Goal: Information Seeking & Learning: Learn about a topic

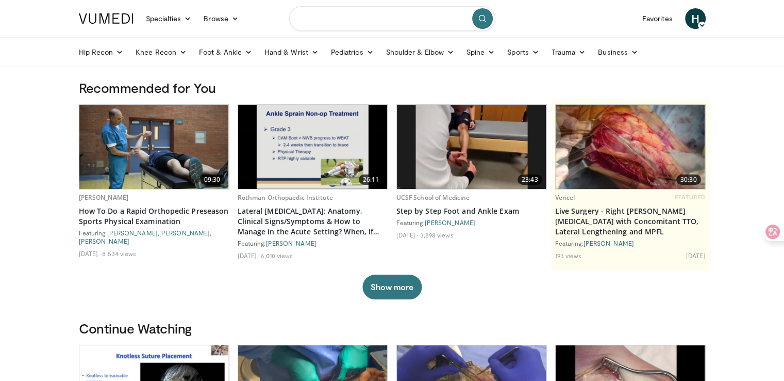
click at [359, 25] on input "Search topics, interventions" at bounding box center [392, 18] width 206 height 25
type input "*"
type input "**********"
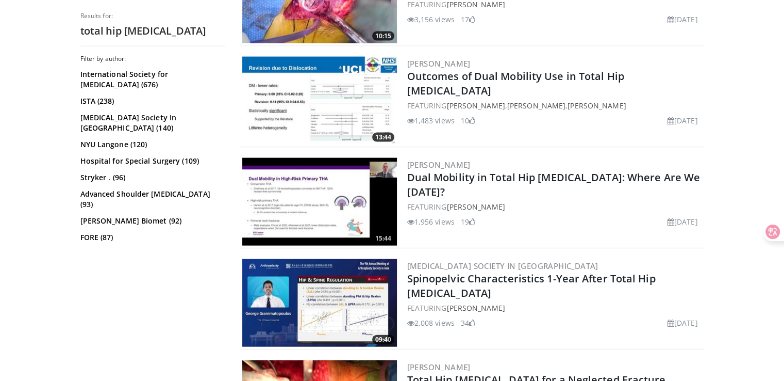
scroll to position [2372, 0]
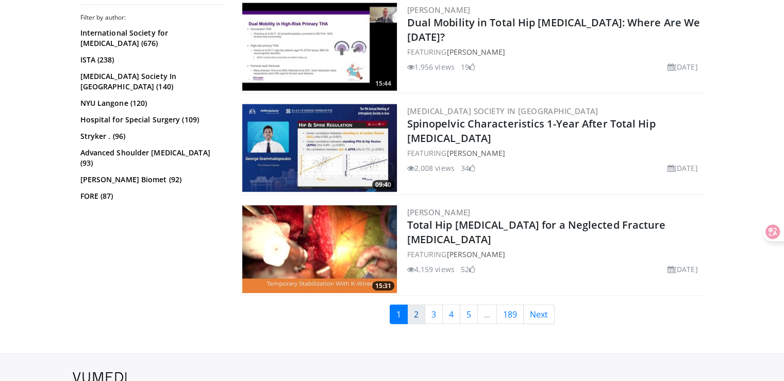
click at [424, 304] on link "2" at bounding box center [416, 314] width 18 height 20
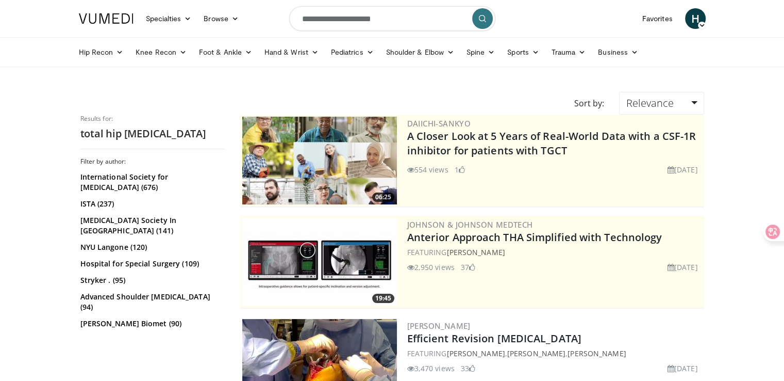
drag, startPoint x: 403, startPoint y: 22, endPoint x: 261, endPoint y: 23, distance: 142.3
click at [261, 23] on nav "Specialties Adult & Family Medicine Allergy, Asthma, Immunology Anesthesiology …" at bounding box center [393, 18] width 640 height 37
type input "**********"
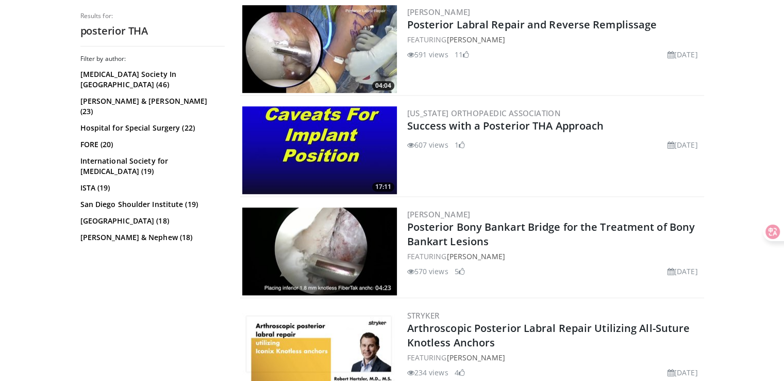
scroll to position [567, 0]
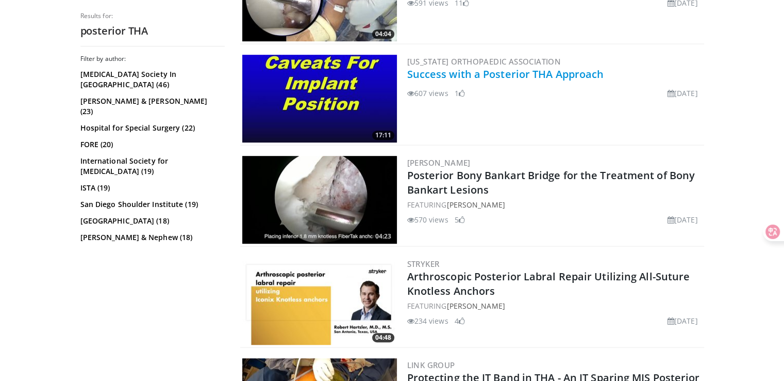
click at [575, 67] on link "Success with a Posterior THA Approach" at bounding box center [505, 74] width 197 height 14
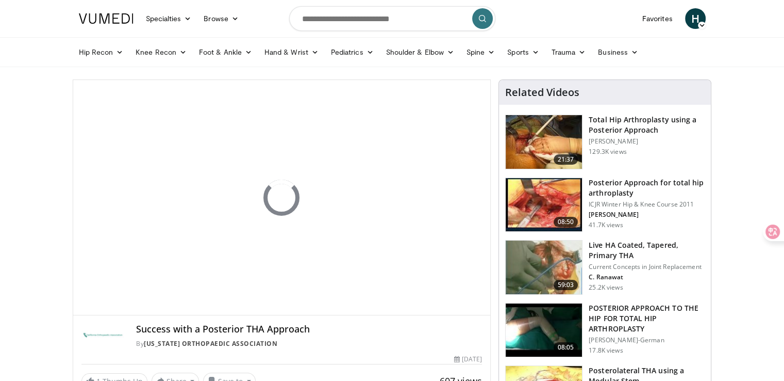
click at [611, 124] on h3 "Total Hip Arthroplasty using a Posterior Approach" at bounding box center [647, 124] width 116 height 21
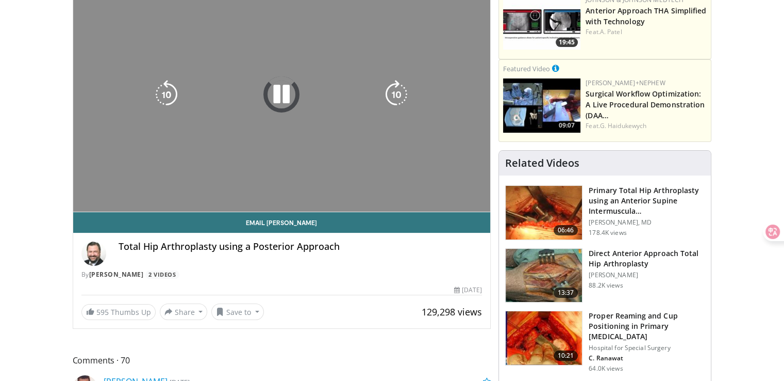
scroll to position [52, 0]
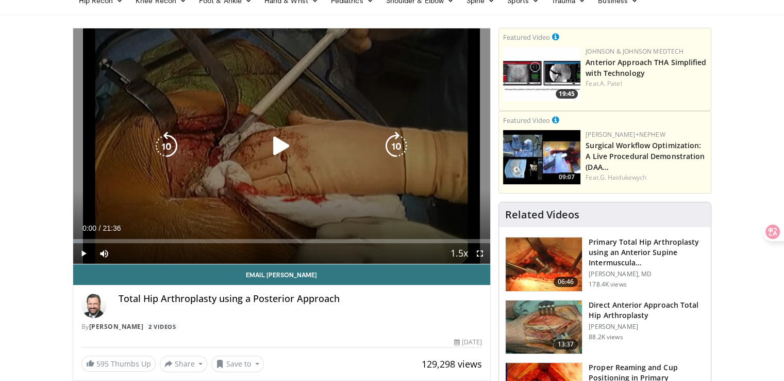
click at [278, 147] on icon "Video Player" at bounding box center [281, 146] width 29 height 29
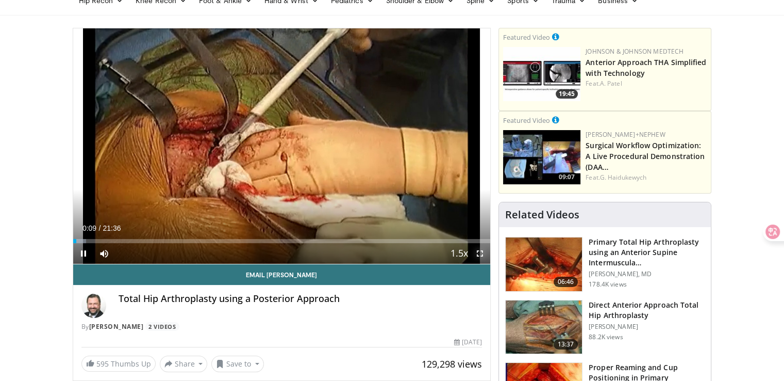
click at [481, 253] on span "Video Player" at bounding box center [480, 253] width 21 height 21
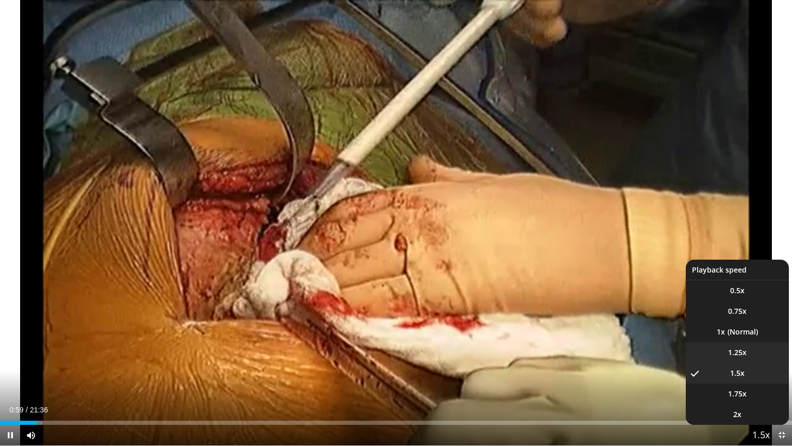
click at [743, 342] on li "1.25x" at bounding box center [737, 352] width 103 height 21
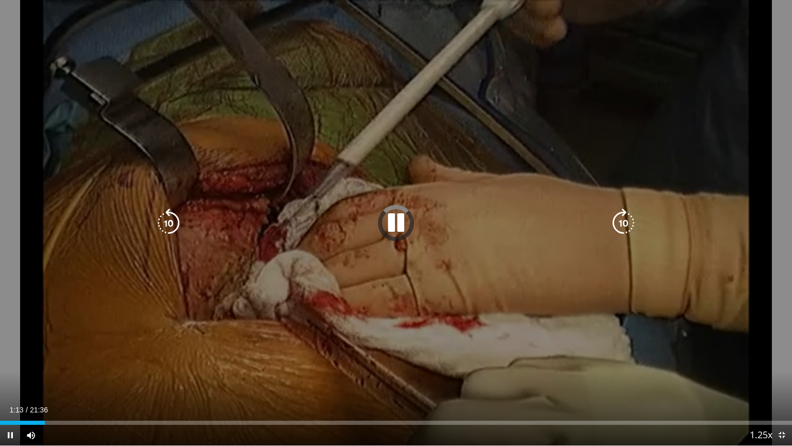
click at [582, 349] on div "10 seconds Tap to unmute" at bounding box center [396, 222] width 792 height 445
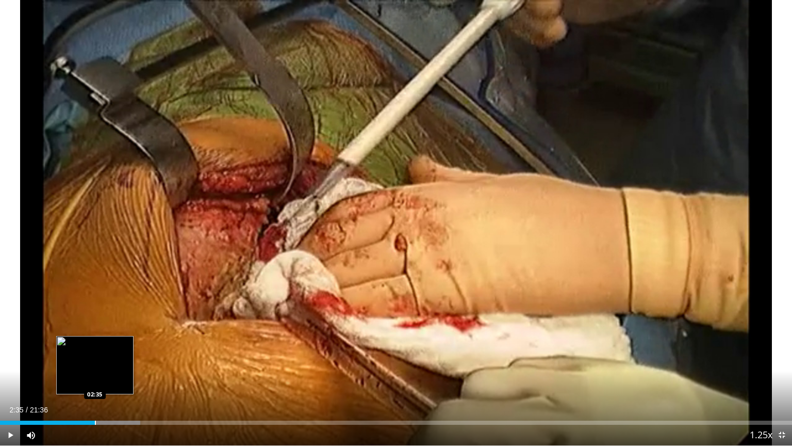
click at [95, 380] on div "Progress Bar" at bounding box center [95, 422] width 1 height 4
click at [91, 380] on div "Loaded : 17.72% 02:32 02:31" at bounding box center [396, 422] width 792 height 4
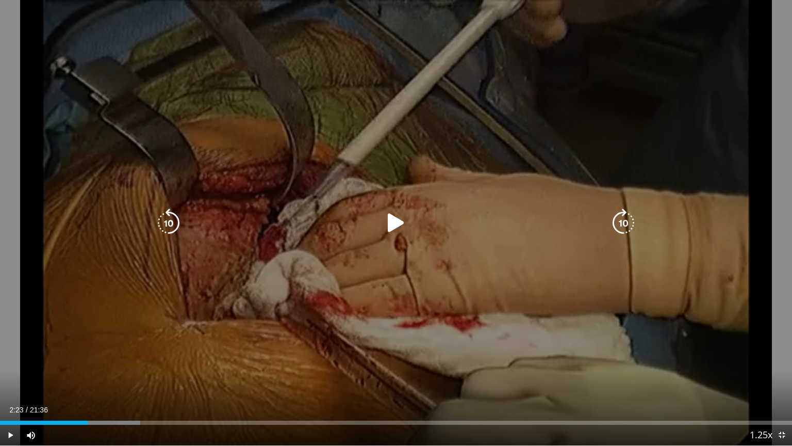
click at [88, 380] on div "Loaded : 17.72% 02:23 02:30" at bounding box center [396, 422] width 792 height 4
click at [422, 285] on div "10 seconds Tap to unmute" at bounding box center [396, 222] width 792 height 445
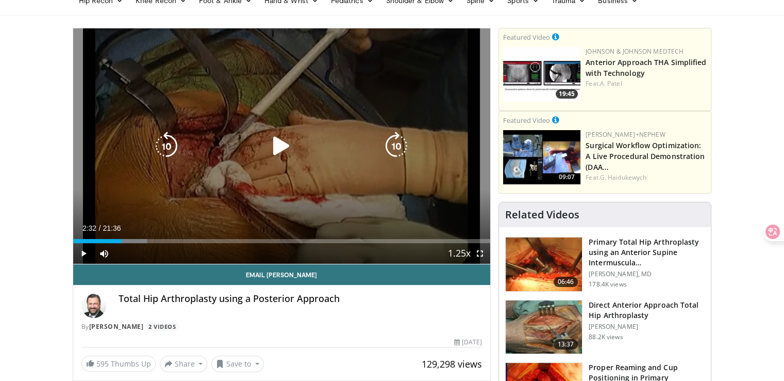
click at [289, 146] on icon "Video Player" at bounding box center [281, 146] width 29 height 29
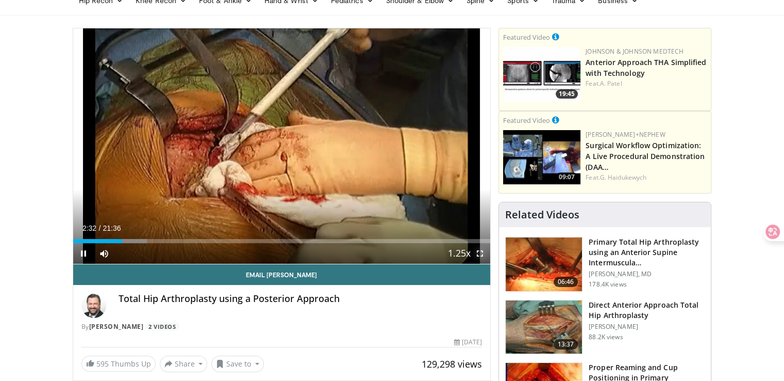
click at [479, 255] on span "Video Player" at bounding box center [480, 253] width 21 height 21
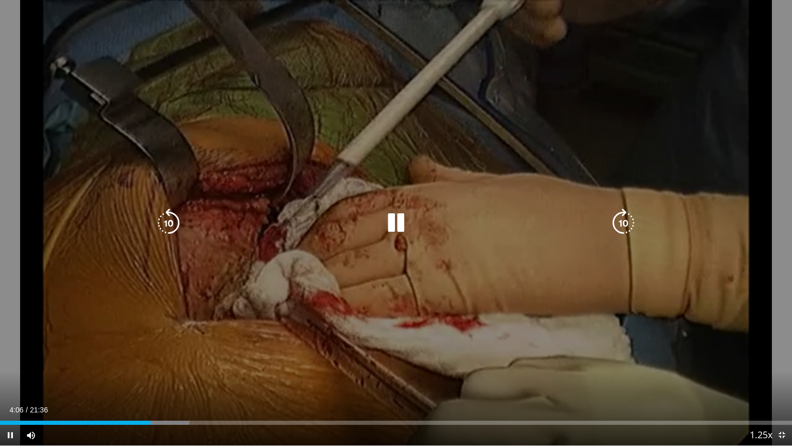
click at [453, 190] on div "10 seconds Tap to unmute" at bounding box center [396, 222] width 792 height 445
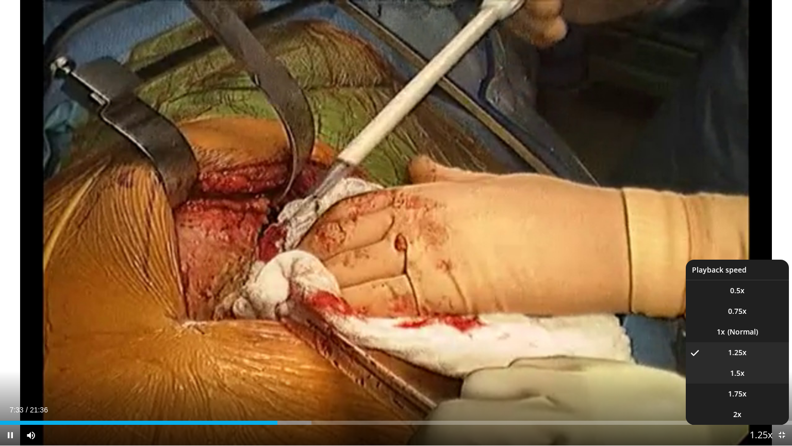
click at [755, 375] on li "1.5x" at bounding box center [737, 373] width 103 height 21
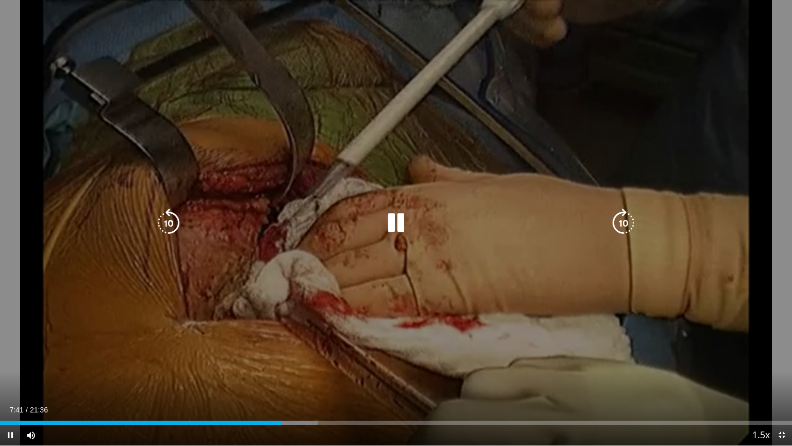
click at [401, 243] on div "10 seconds Tap to unmute" at bounding box center [396, 222] width 792 height 445
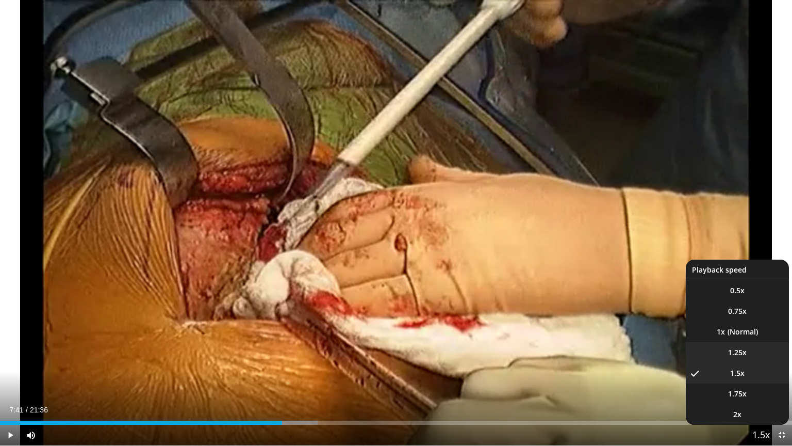
click at [735, 354] on span "1.25x" at bounding box center [737, 352] width 19 height 10
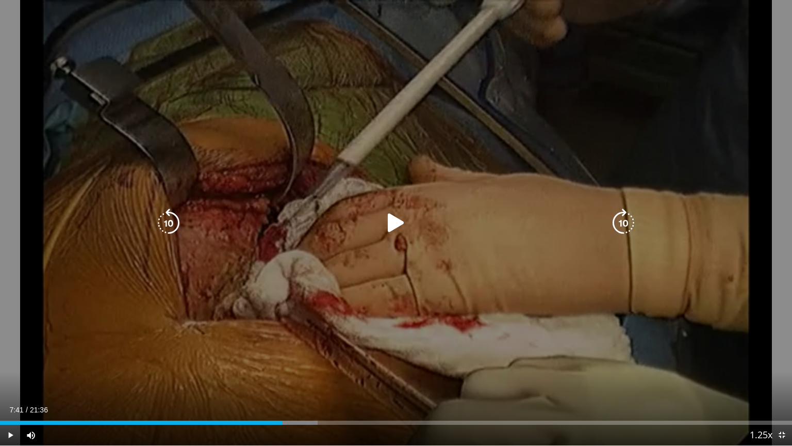
click at [160, 228] on icon "Video Player" at bounding box center [168, 222] width 29 height 29
click at [401, 227] on icon "Video Player" at bounding box center [396, 222] width 29 height 29
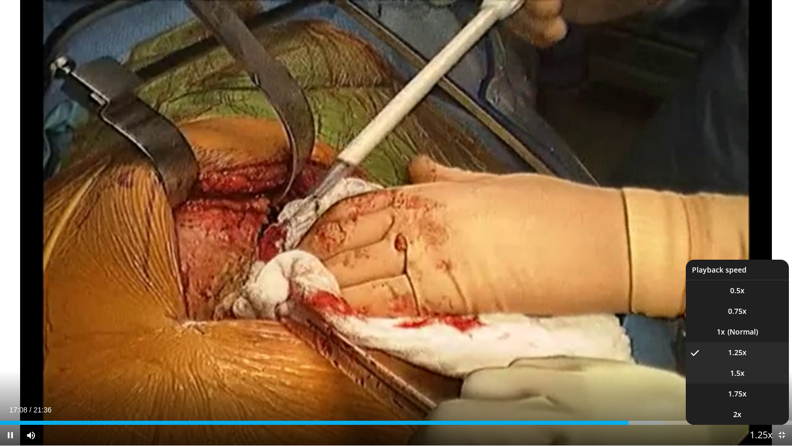
click at [738, 380] on li "1.5x" at bounding box center [737, 373] width 103 height 21
click at [749, 380] on li "1.75x" at bounding box center [737, 393] width 103 height 21
click at [751, 355] on li "1.25x" at bounding box center [737, 352] width 103 height 21
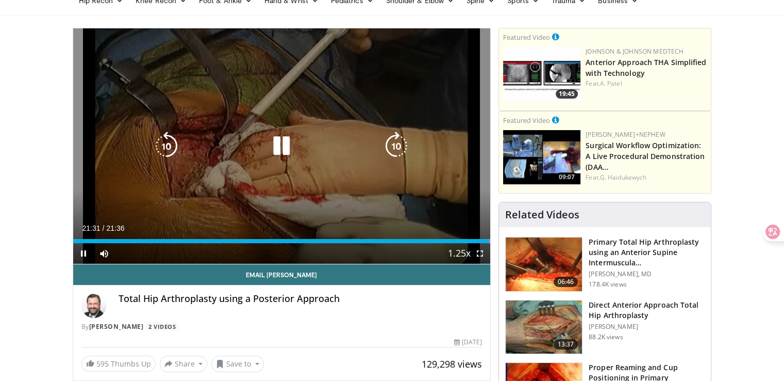
click at [298, 153] on div "Video Player" at bounding box center [281, 146] width 251 height 21
click at [277, 153] on icon "Video Player" at bounding box center [281, 146] width 29 height 29
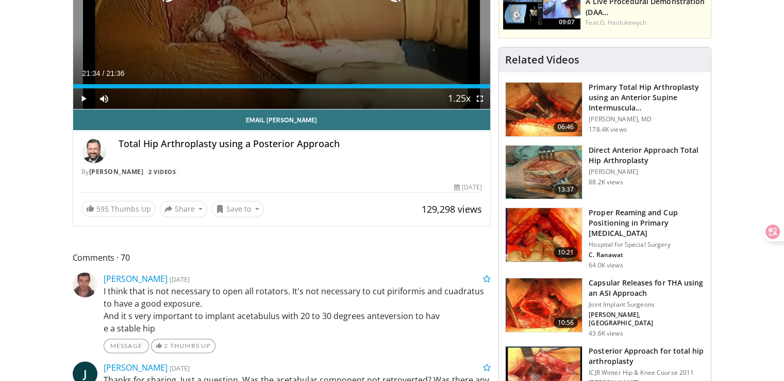
scroll to position [361, 0]
